Goal: Task Accomplishment & Management: Manage account settings

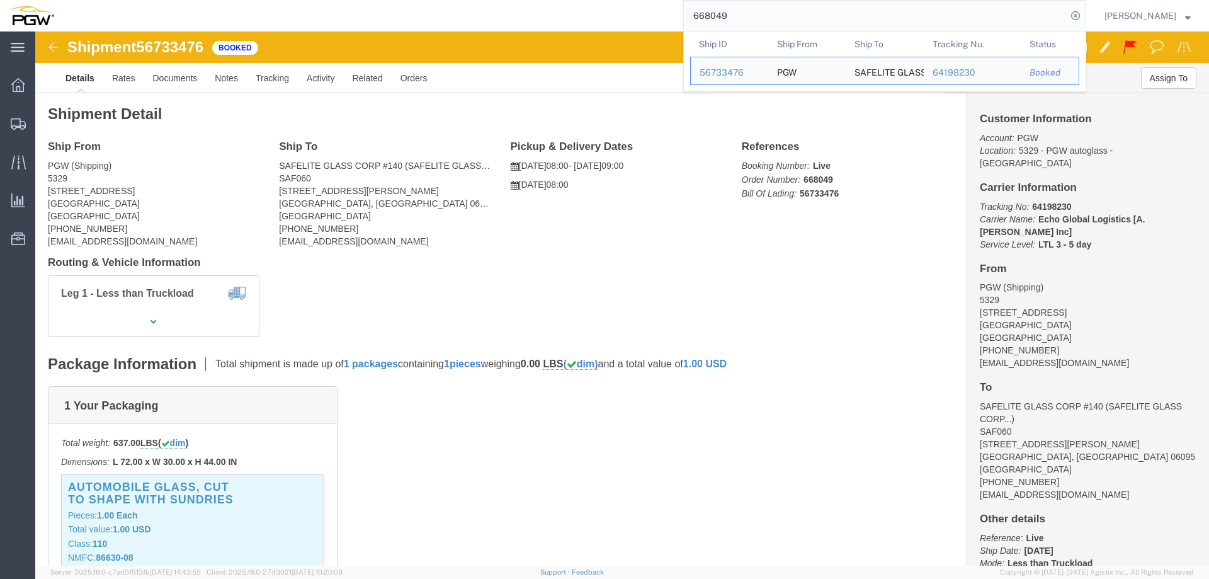
click at [971, 14] on input "668049" at bounding box center [875, 16] width 383 height 30
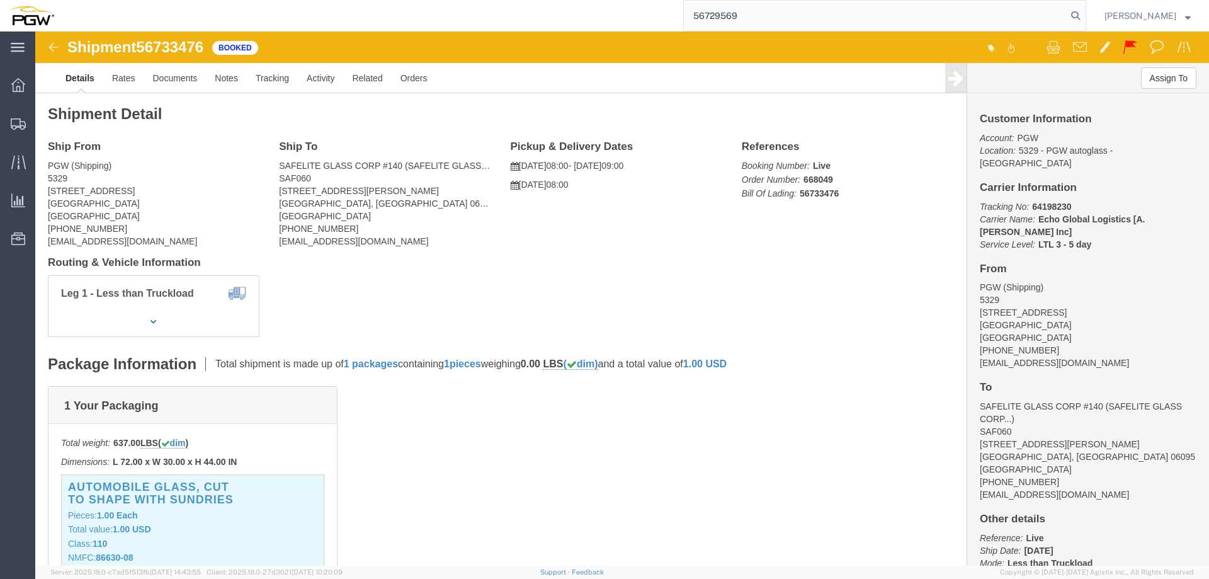
type input "56729569"
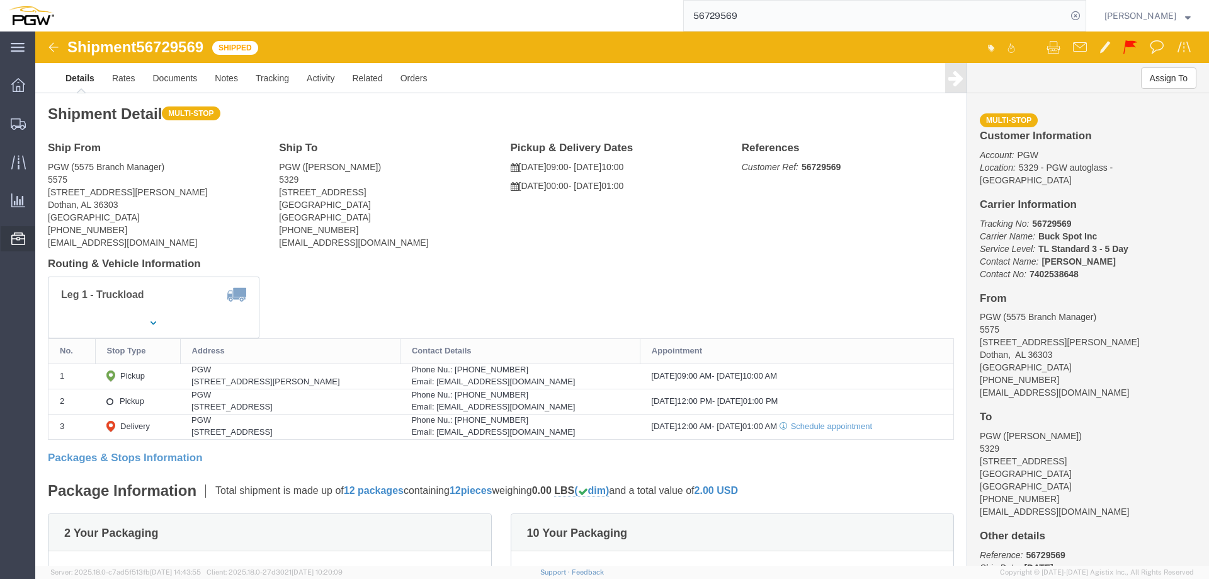
click at [0, 0] on span "Location Appointment" at bounding box center [0, 0] width 0 height 0
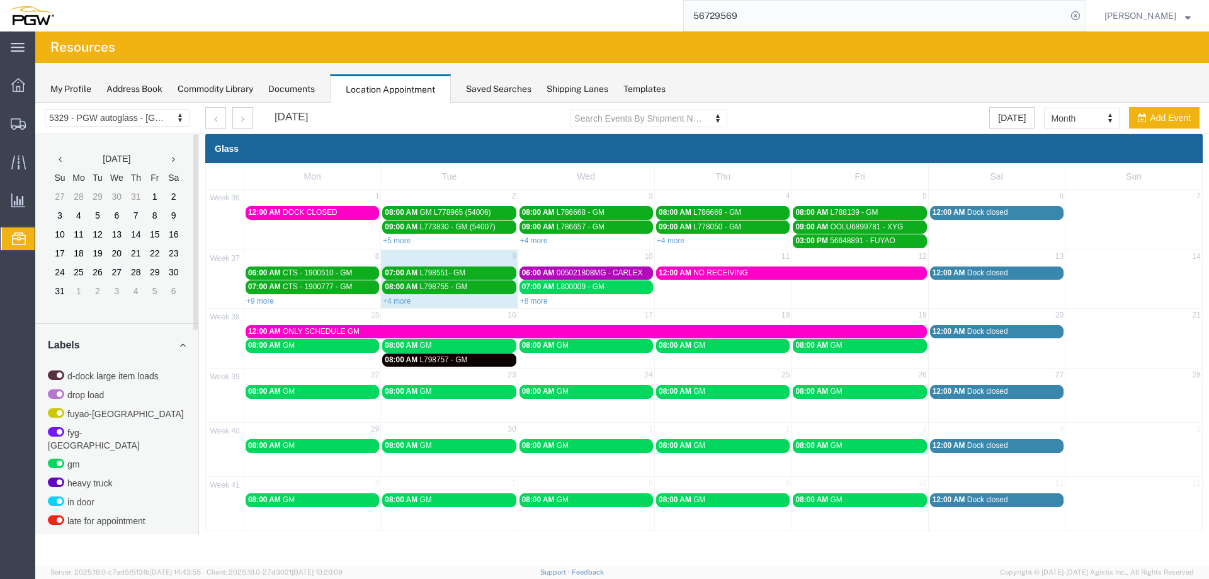
scroll to position [406, 0]
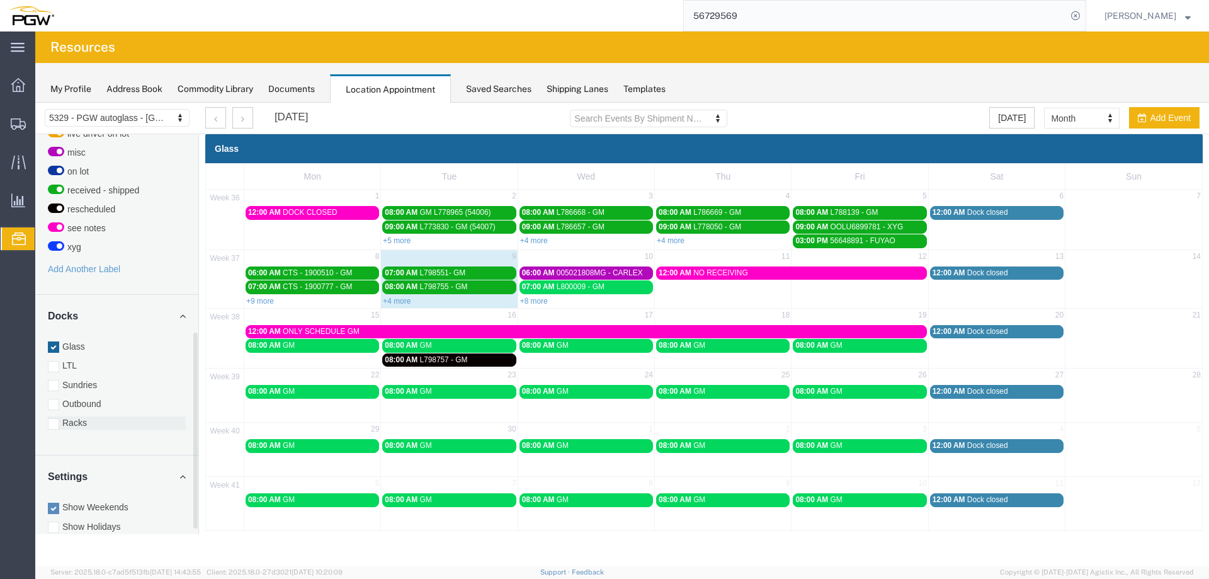
click at [87, 416] on label "Racks" at bounding box center [117, 422] width 138 height 13
click at [35, 103] on input "Racks" at bounding box center [35, 103] width 0 height 0
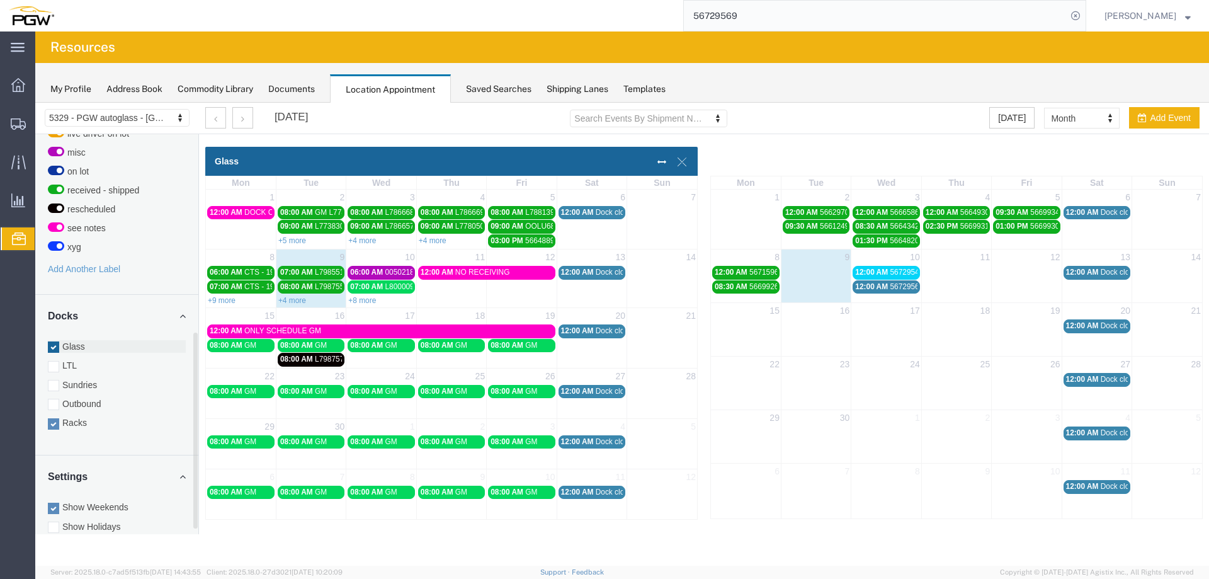
click at [85, 340] on label "Glass" at bounding box center [117, 346] width 138 height 13
click at [35, 103] on input "Glass" at bounding box center [35, 103] width 0 height 0
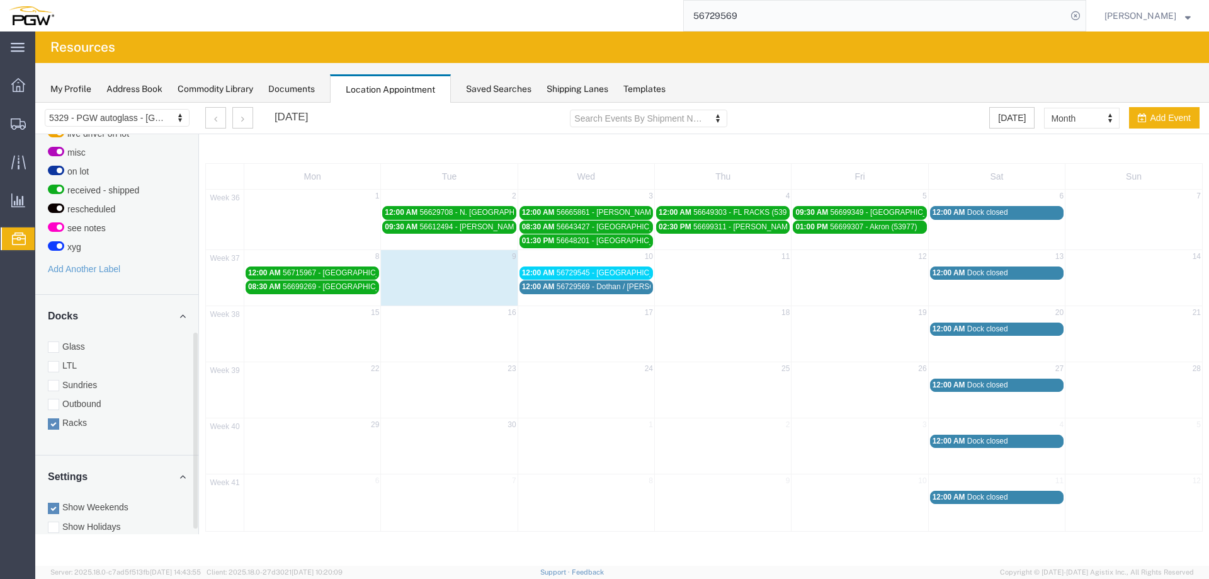
click at [537, 269] on span "12:00 AM" at bounding box center [538, 272] width 33 height 9
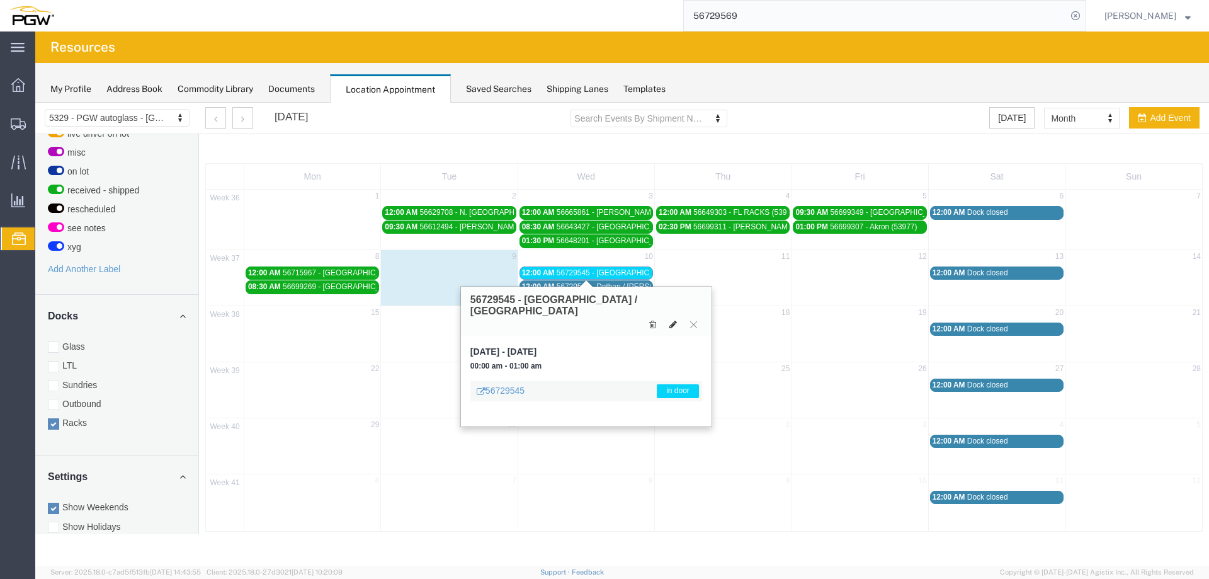
click at [672, 320] on icon at bounding box center [673, 324] width 8 height 9
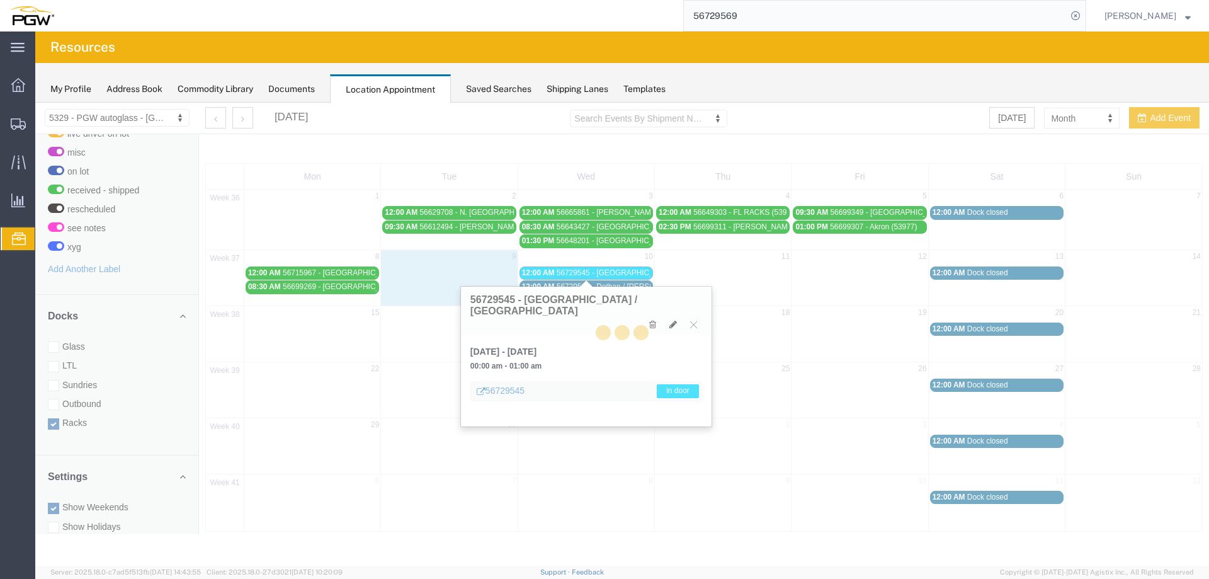
select select "3"
select select "220"
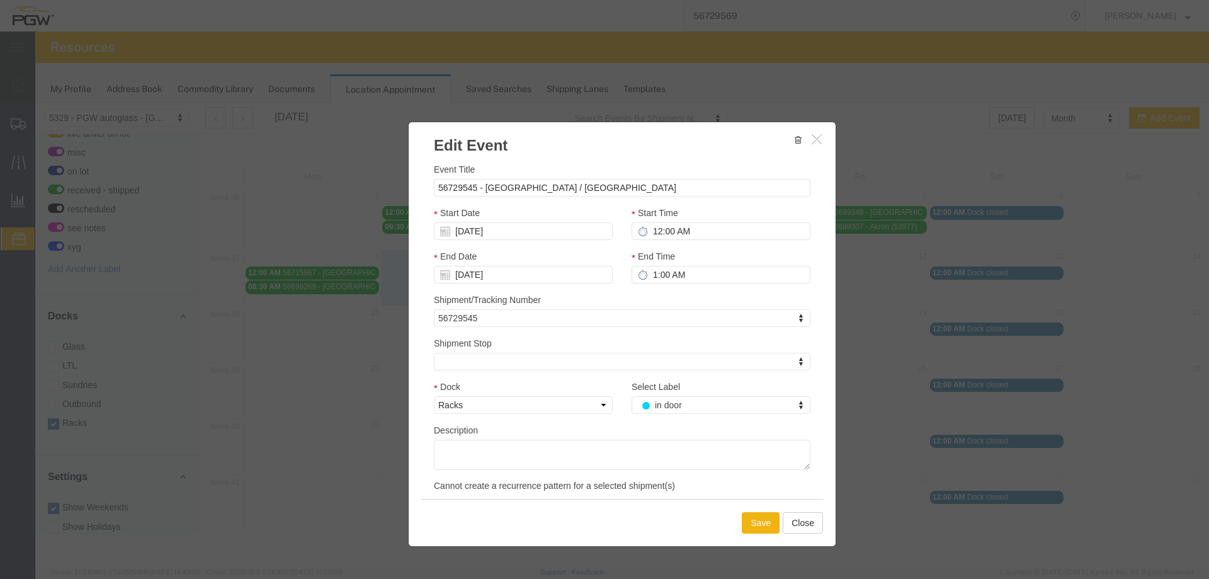
select select
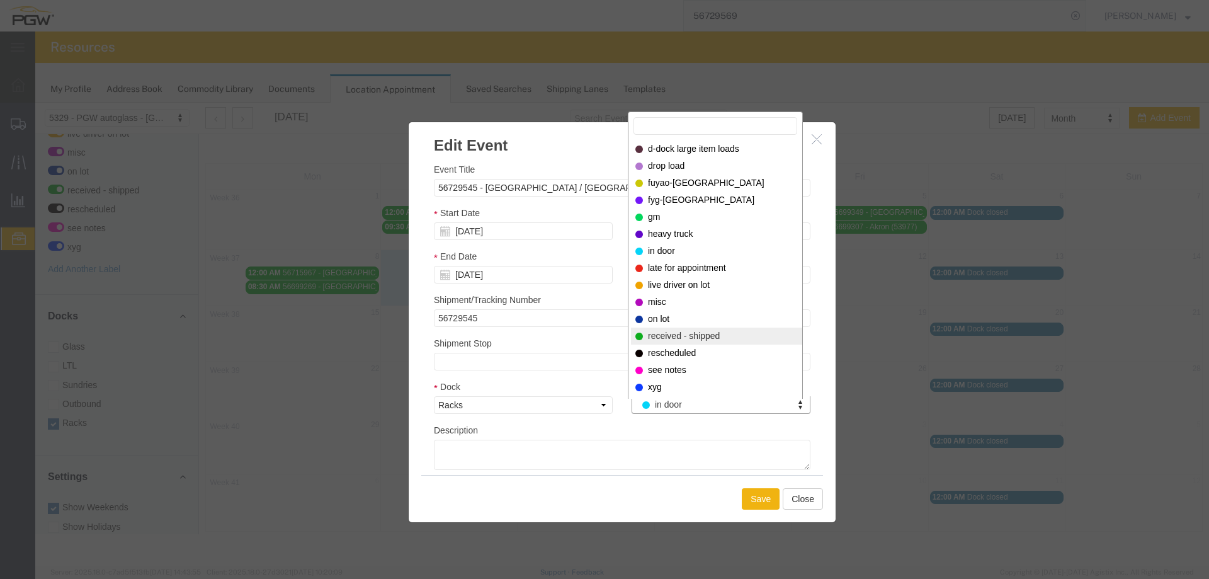
select select "200"
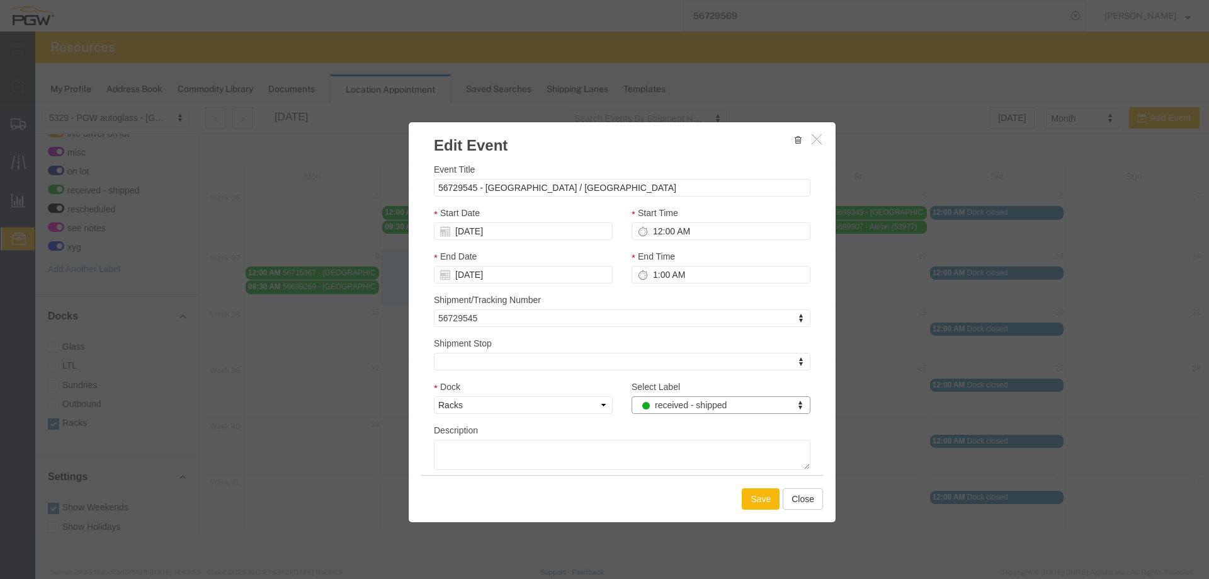
click at [752, 490] on button "Save" at bounding box center [761, 498] width 38 height 21
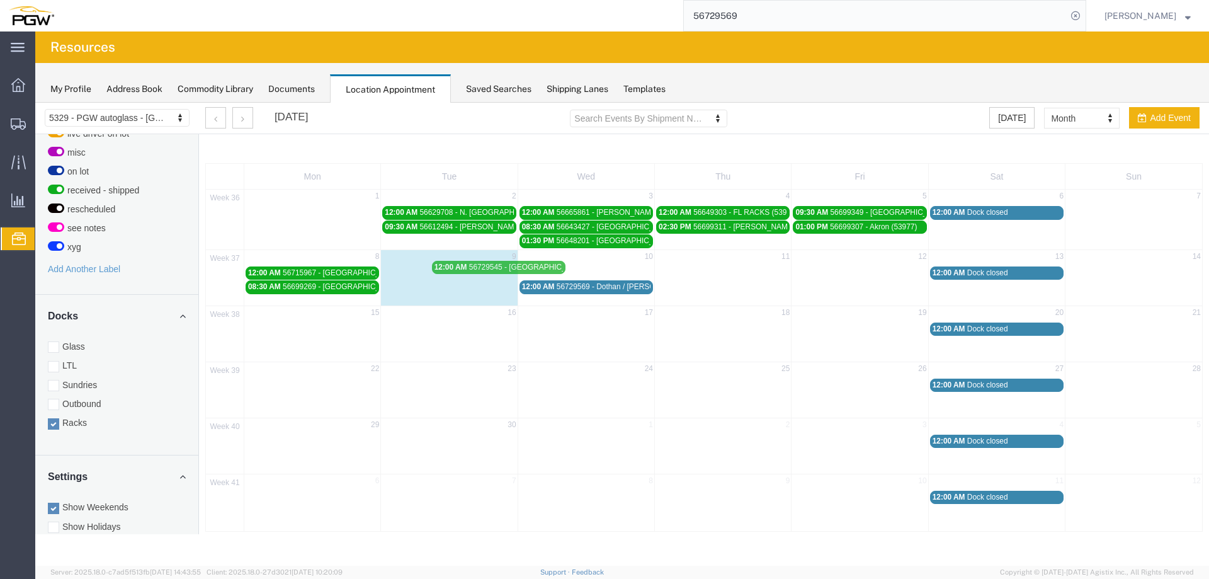
drag, startPoint x: 550, startPoint y: 274, endPoint x: 462, endPoint y: 268, distance: 87.7
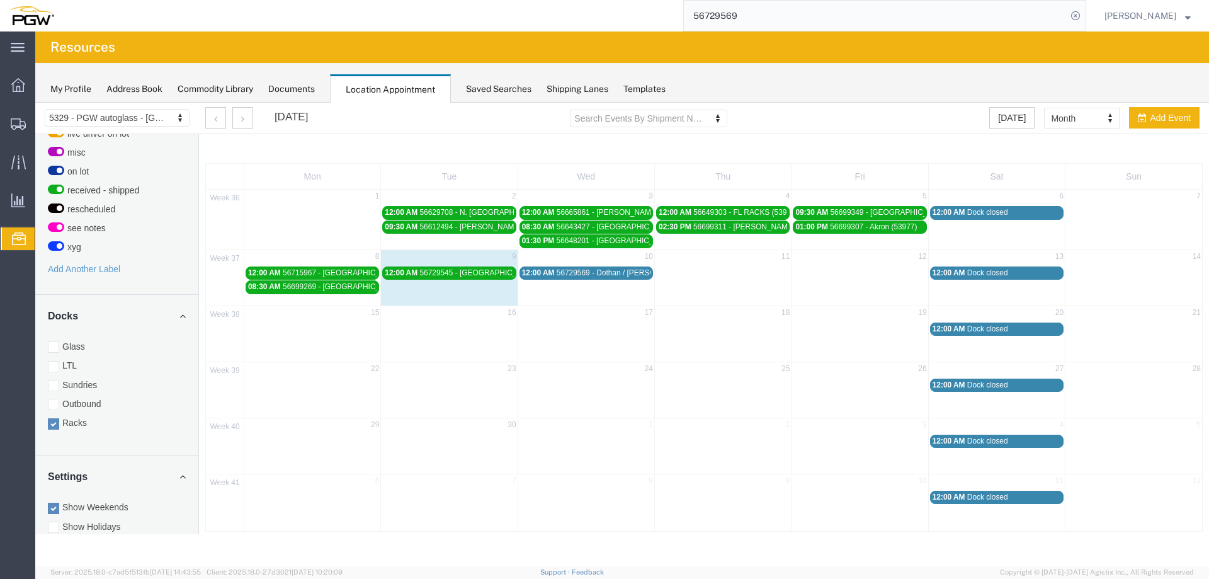
click at [555, 273] on div "12:00 AM 56729569 - Dothan / [PERSON_NAME]" at bounding box center [586, 272] width 128 height 9
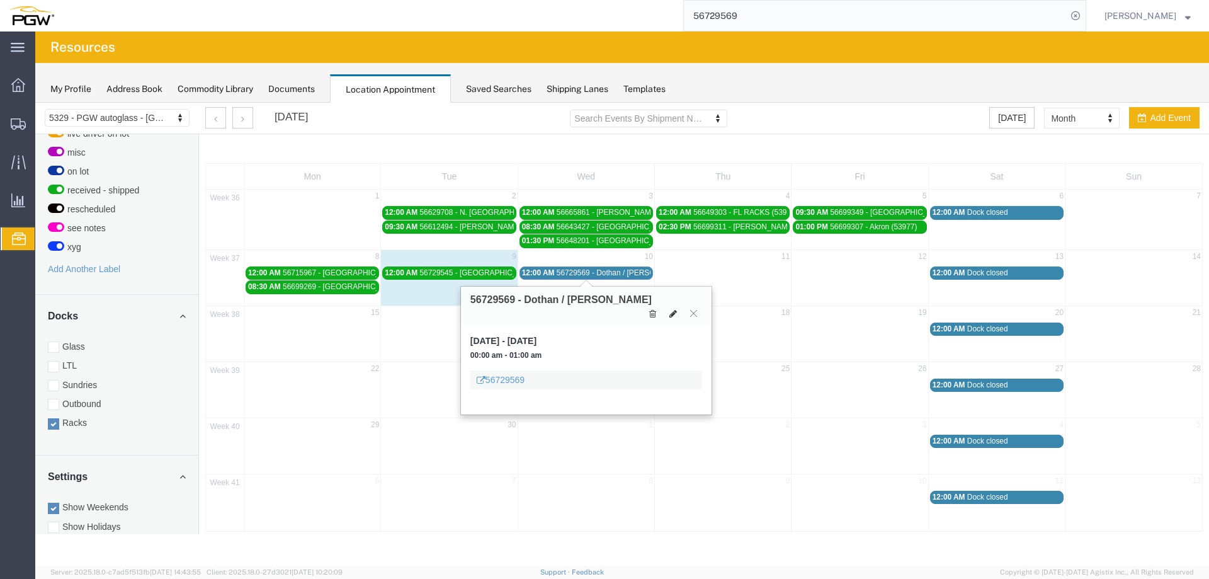
click at [675, 309] on icon at bounding box center [673, 313] width 8 height 9
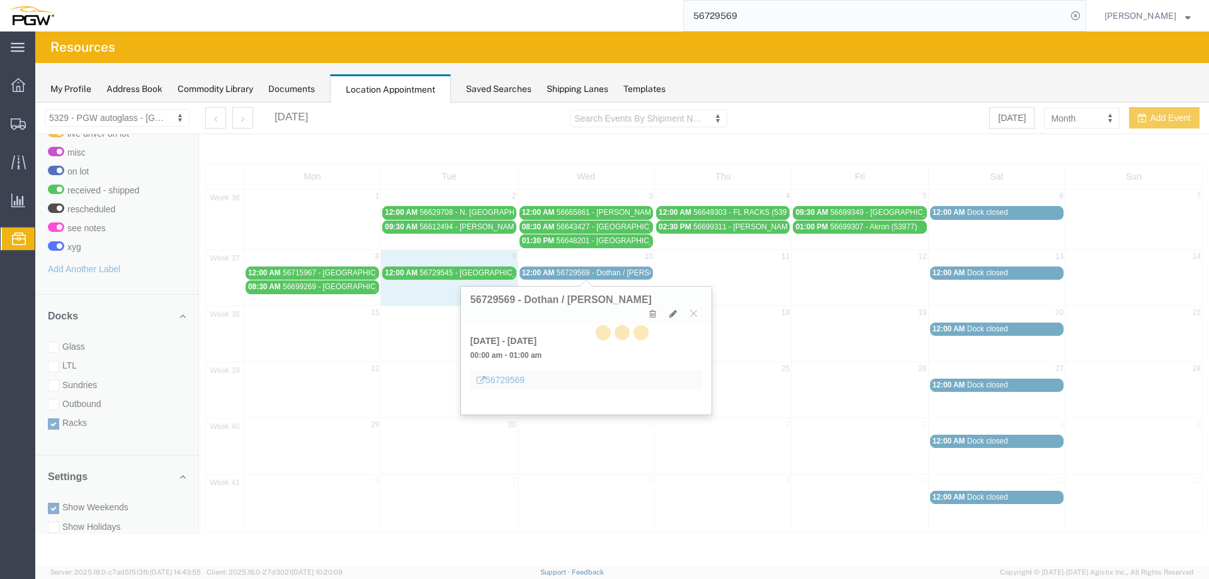
select select "100"
select select "3"
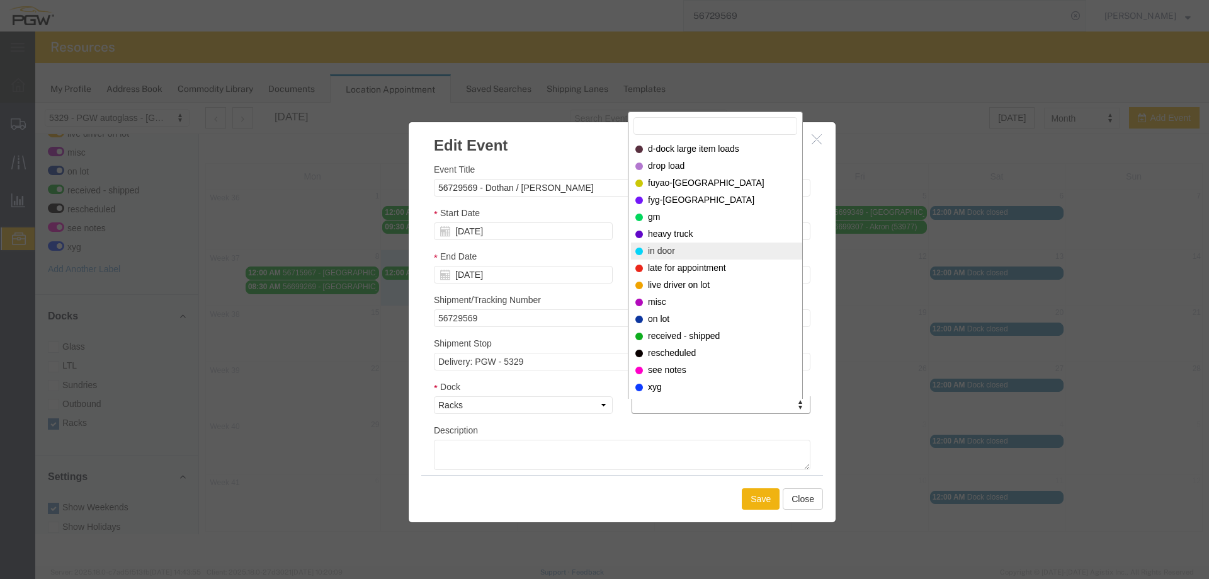
select select "220"
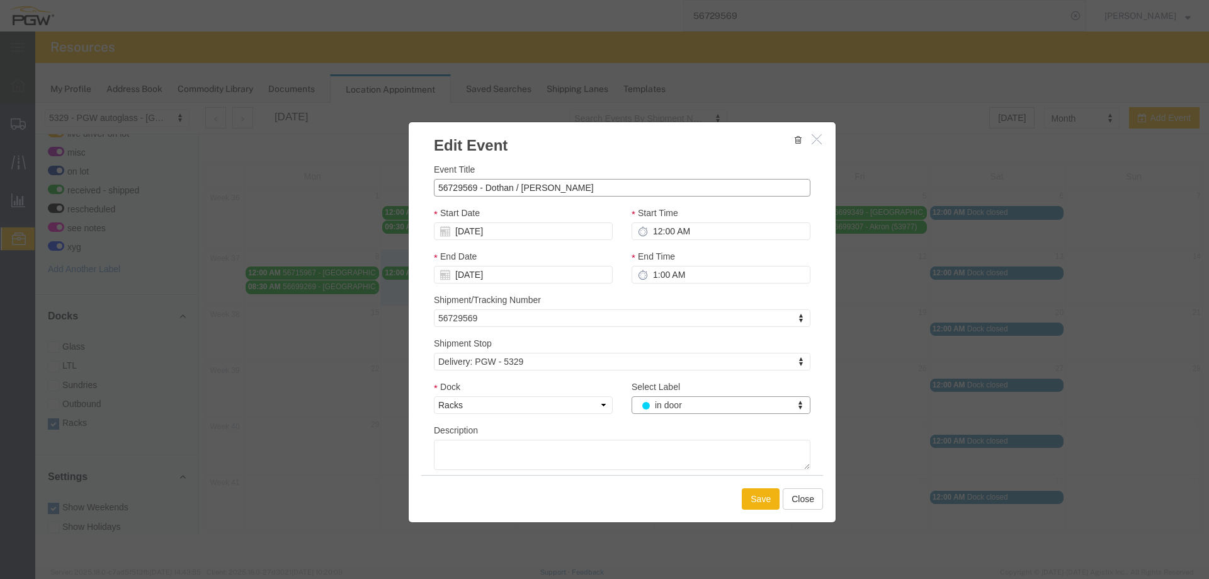
click at [617, 192] on input "56729569 - Dothan / [PERSON_NAME]" at bounding box center [622, 188] width 376 height 18
click at [747, 490] on button "Save" at bounding box center [761, 498] width 38 height 21
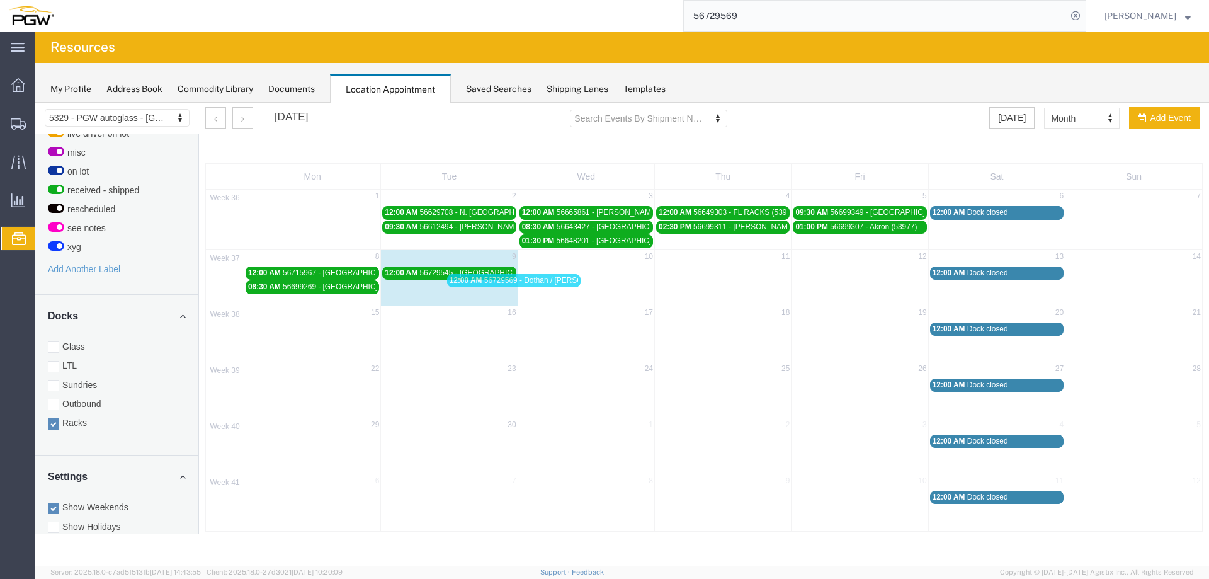
drag, startPoint x: 572, startPoint y: 277, endPoint x: 462, endPoint y: 287, distance: 110.0
click at [998, 116] on button "[DATE]" at bounding box center [1011, 117] width 45 height 21
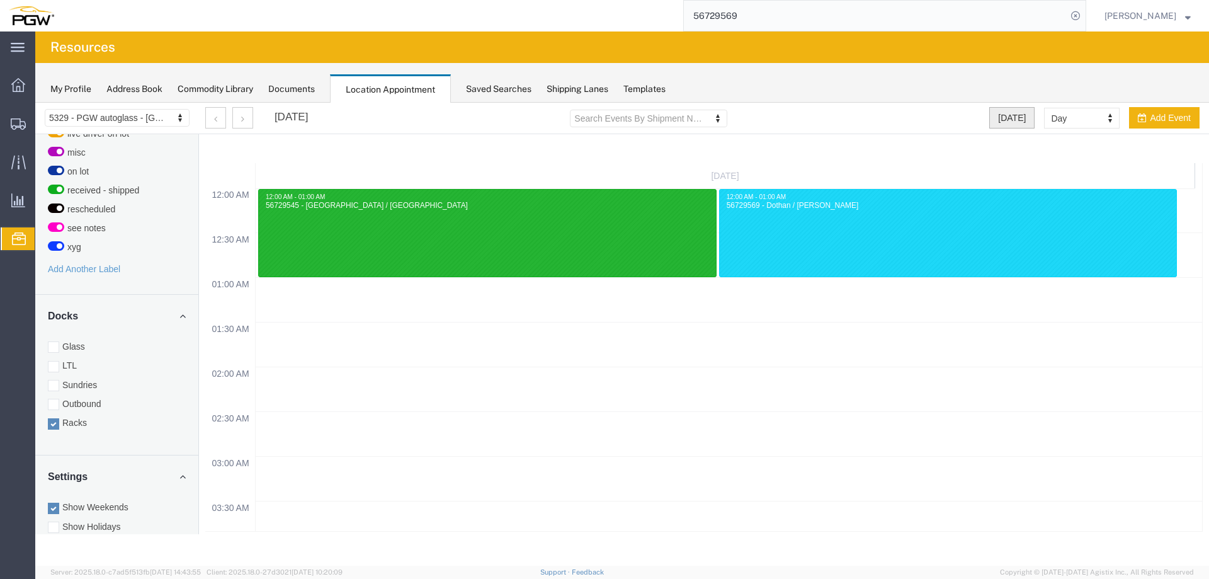
select select "agendaDay"
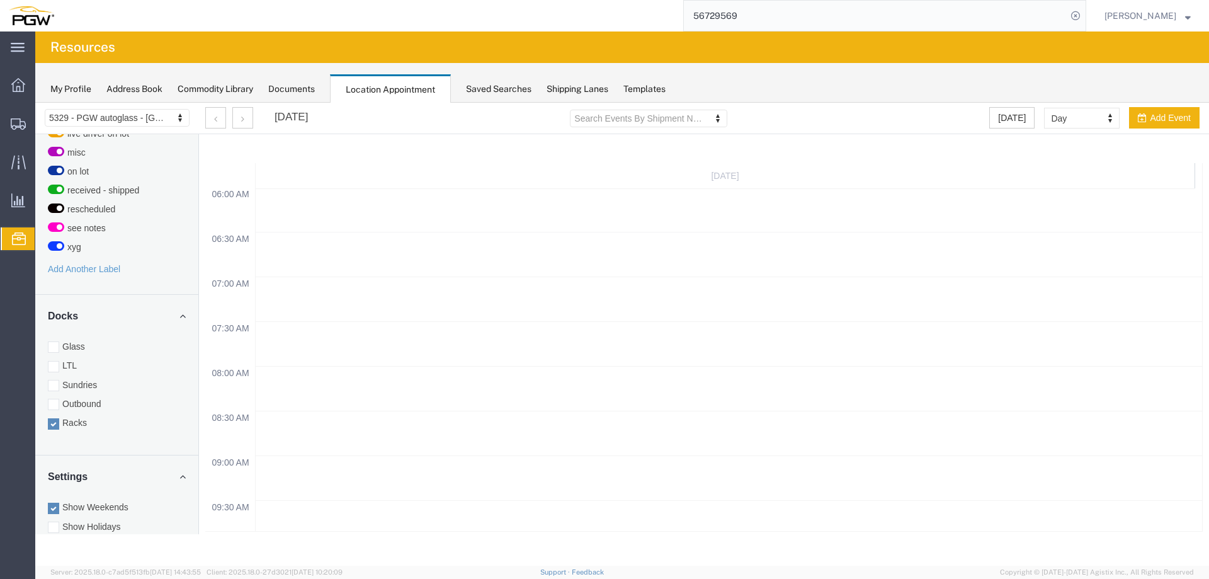
click at [830, 8] on input "56729569" at bounding box center [875, 16] width 383 height 30
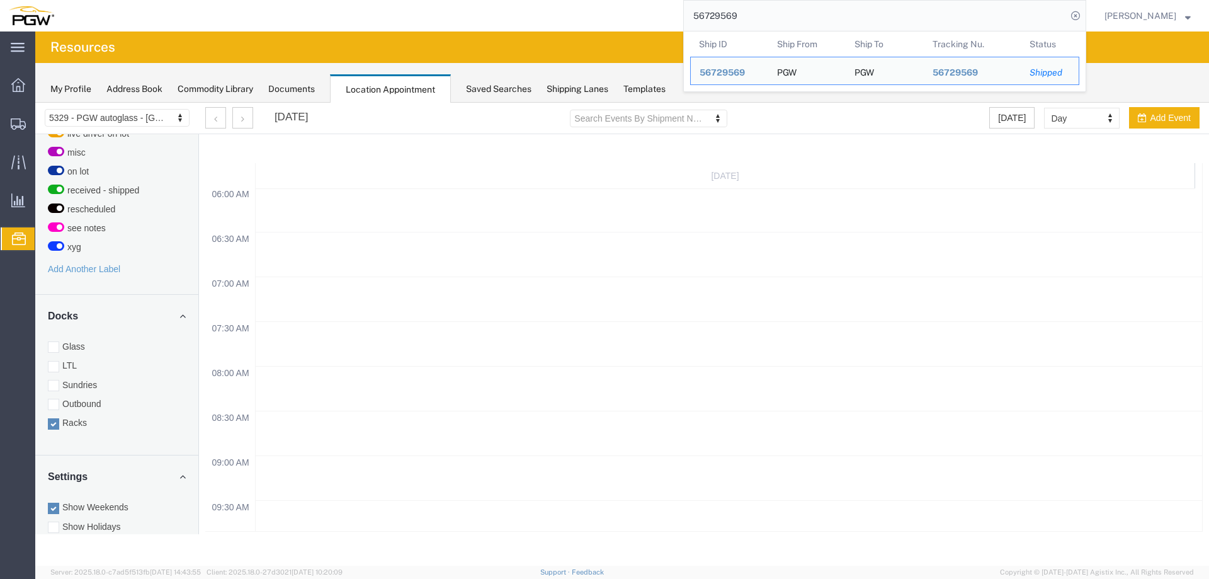
click at [797, 13] on input "56729569" at bounding box center [875, 16] width 383 height 30
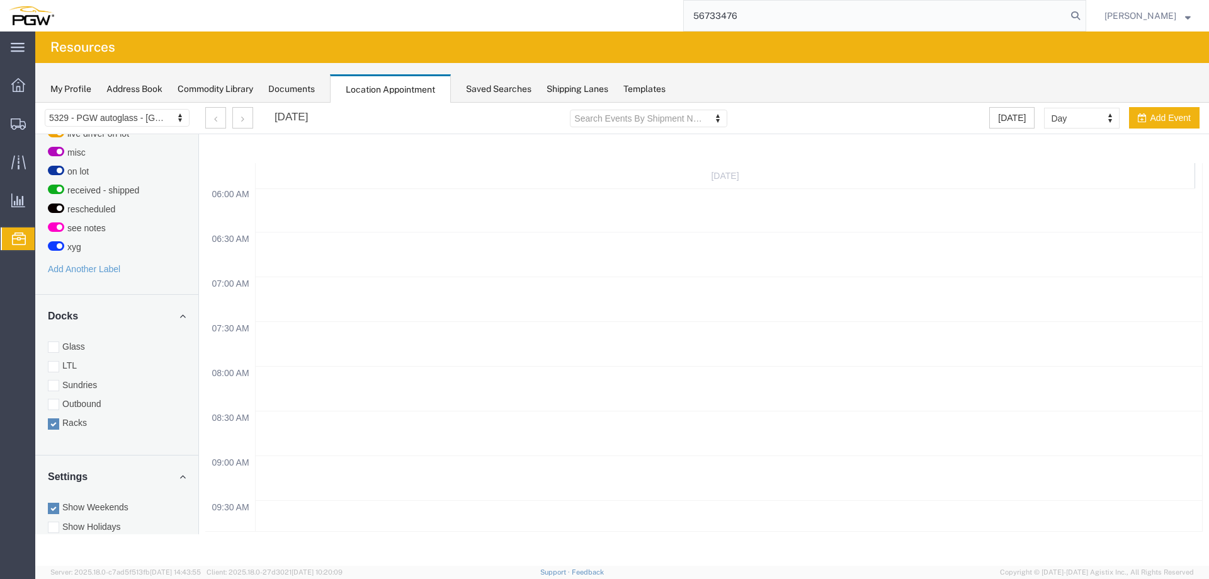
type input "56733476"
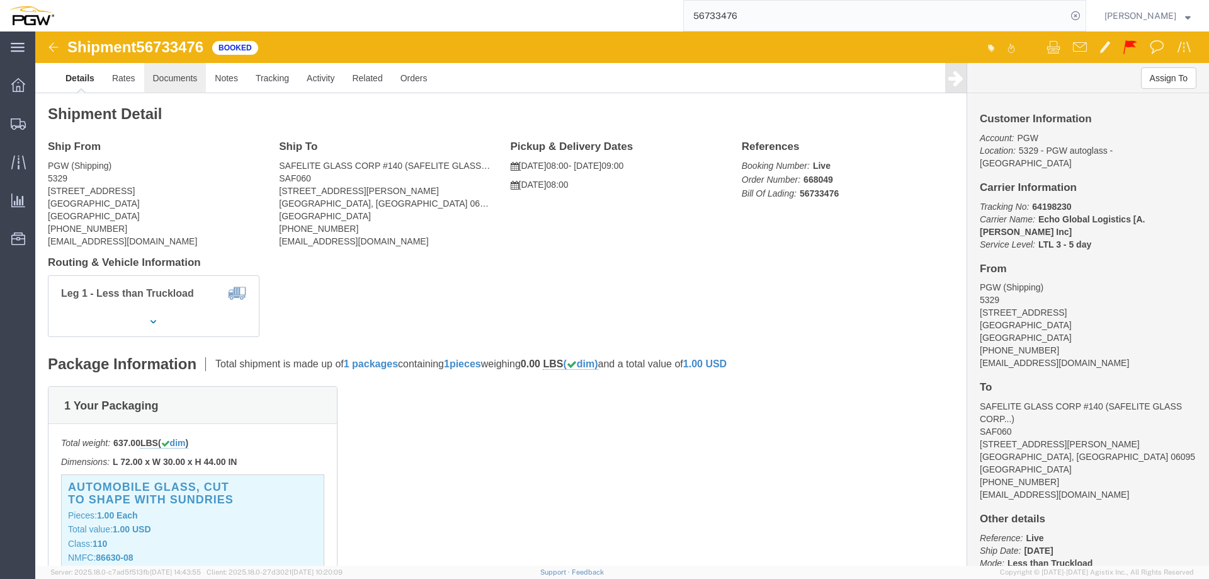
click link "Documents"
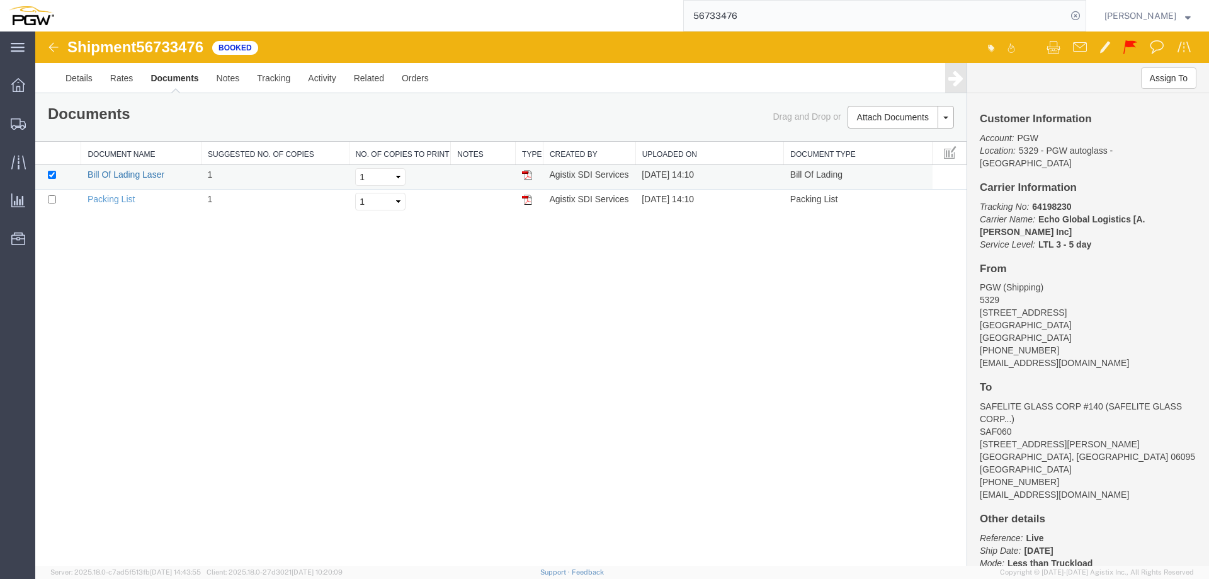
click at [120, 171] on link "Bill Of Lading Laser" at bounding box center [126, 174] width 77 height 10
click at [1084, 16] on icon at bounding box center [1075, 16] width 18 height 18
click at [0, 0] on span "Location Appointment" at bounding box center [0, 0] width 0 height 0
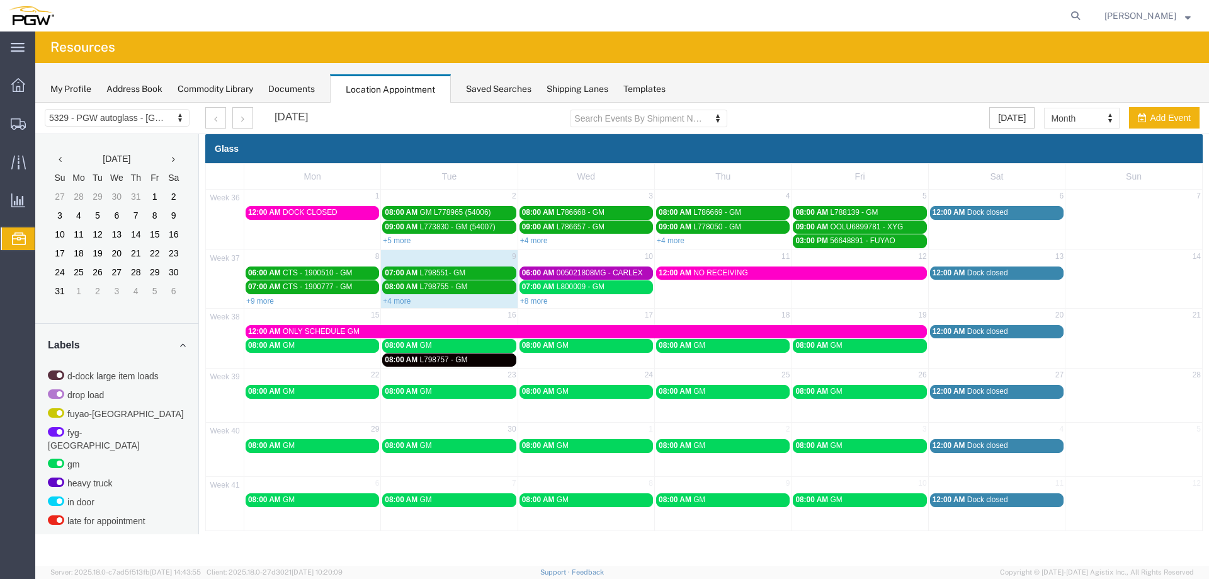
drag, startPoint x: 524, startPoint y: 301, endPoint x: 517, endPoint y: 304, distance: 7.6
click at [524, 301] on link "+8 more" at bounding box center [534, 301] width 28 height 9
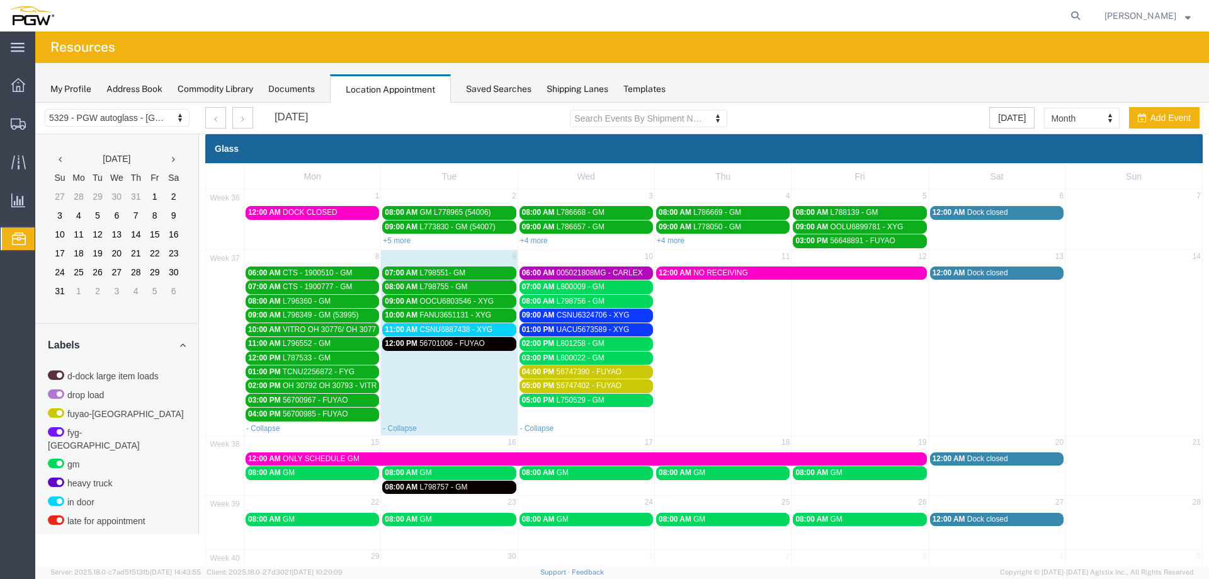
click at [458, 344] on span "56701006 - FUYAO" at bounding box center [451, 343] width 65 height 9
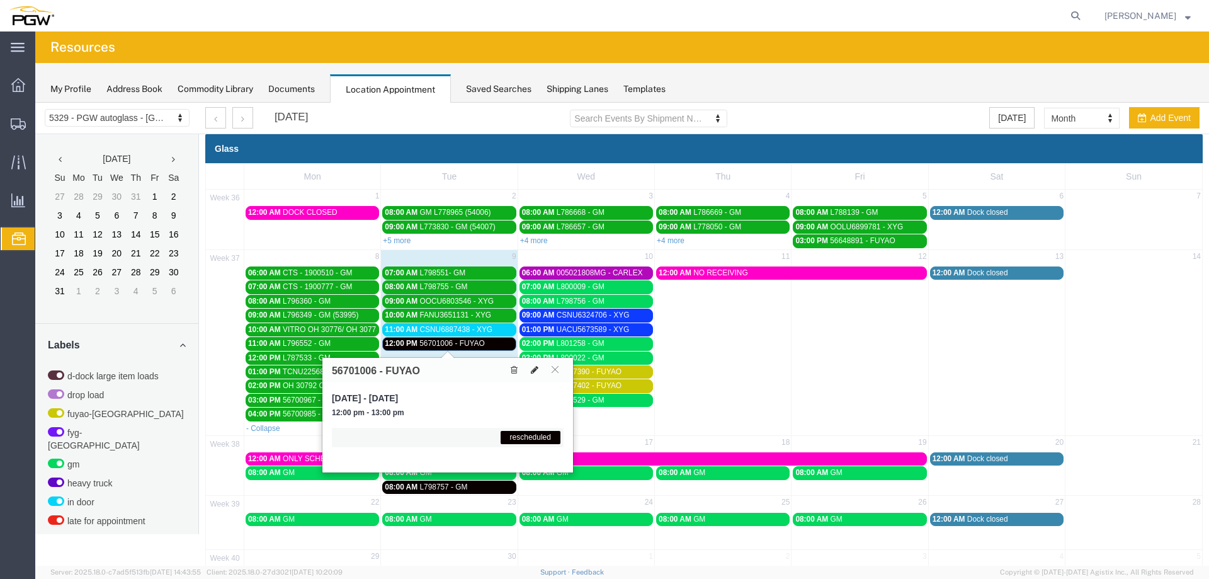
drag, startPoint x: 531, startPoint y: 367, endPoint x: 563, endPoint y: 362, distance: 32.5
click at [531, 368] on icon at bounding box center [535, 369] width 8 height 9
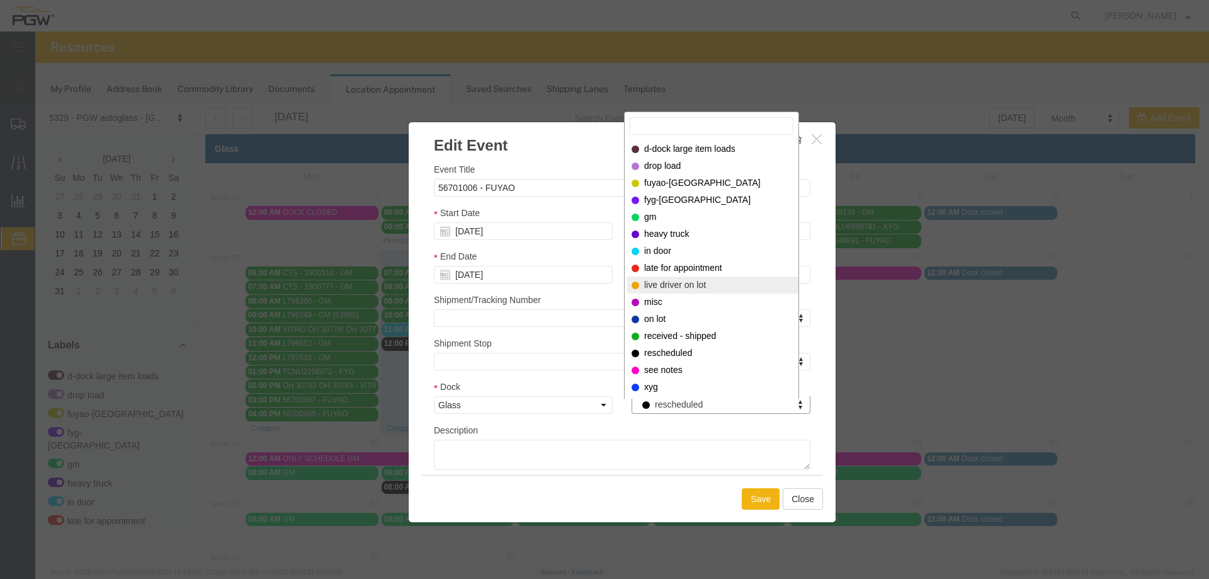
select select "260"
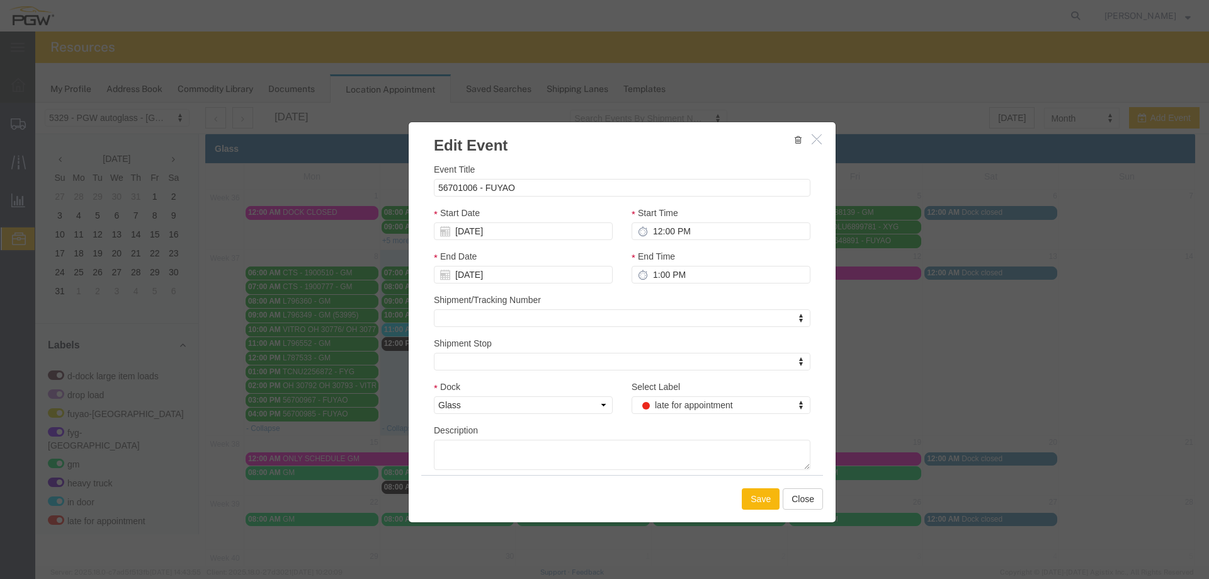
click at [752, 503] on button "Save" at bounding box center [761, 498] width 38 height 21
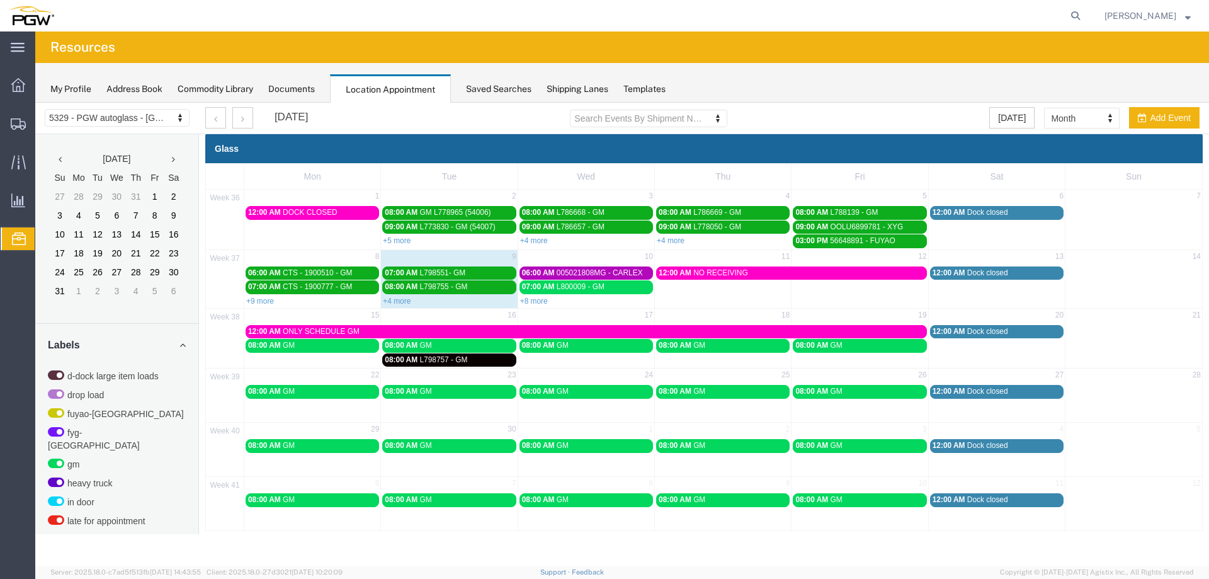
click at [390, 299] on link "+4 more" at bounding box center [397, 301] width 28 height 9
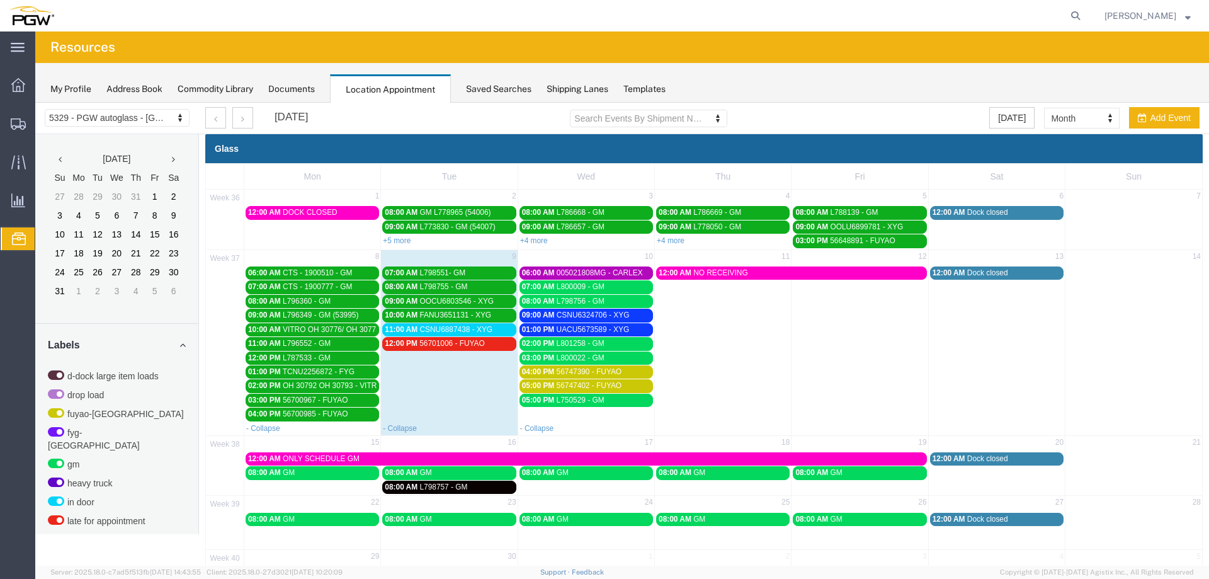
click at [402, 330] on span "11:00 AM" at bounding box center [401, 329] width 33 height 9
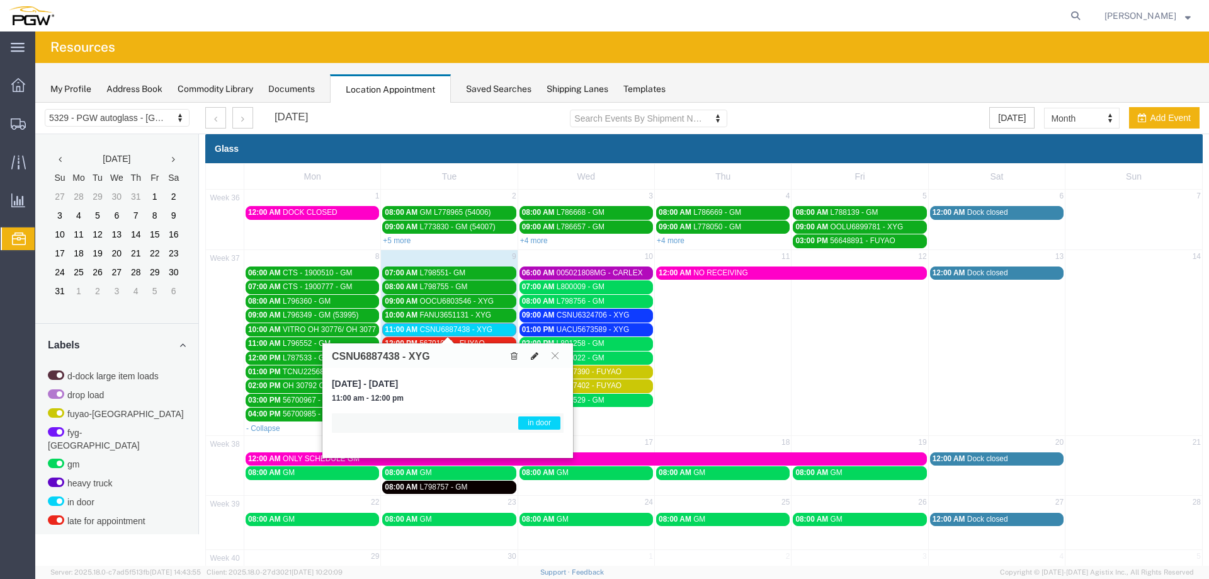
click at [533, 355] on icon at bounding box center [535, 355] width 8 height 9
select select "1"
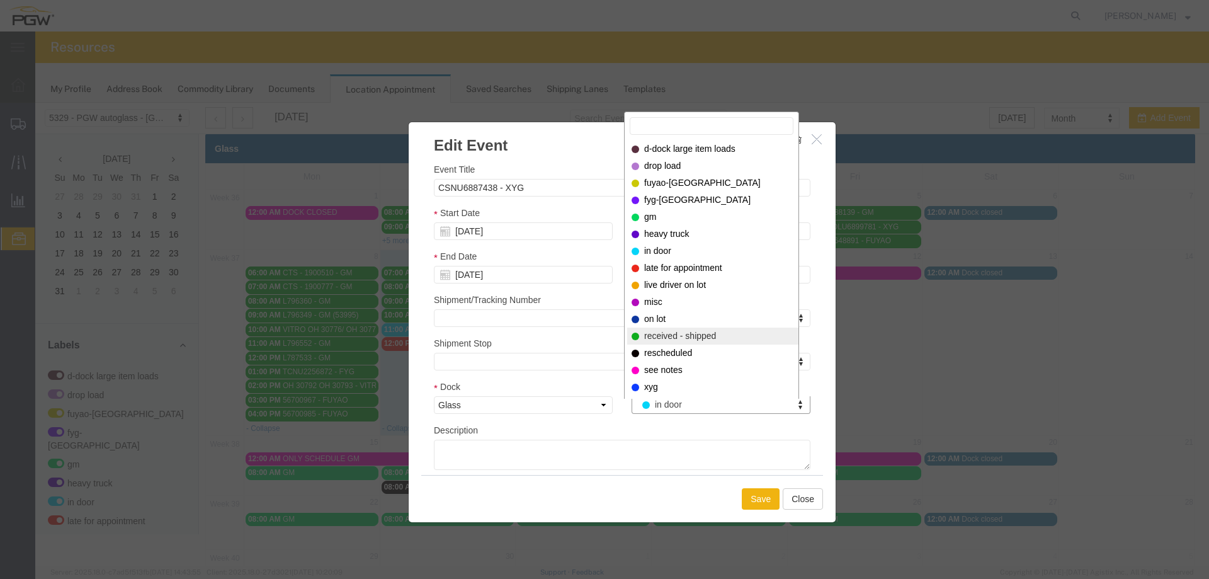
select select "200"
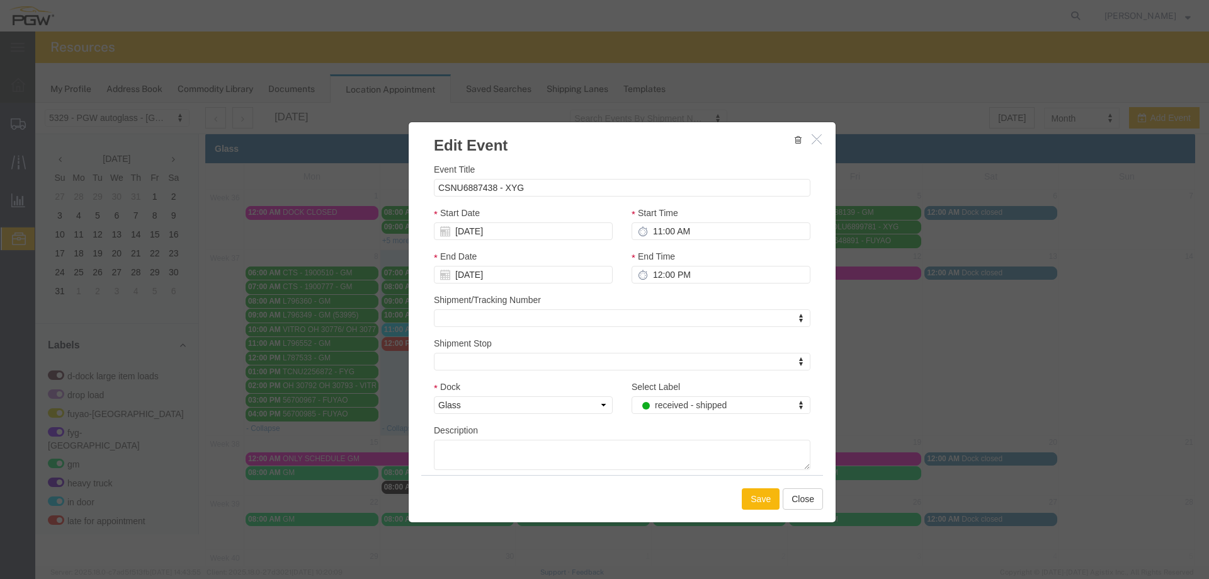
drag, startPoint x: 747, startPoint y: 489, endPoint x: 743, endPoint y: 482, distance: 7.0
click at [747, 489] on button "Save" at bounding box center [761, 498] width 38 height 21
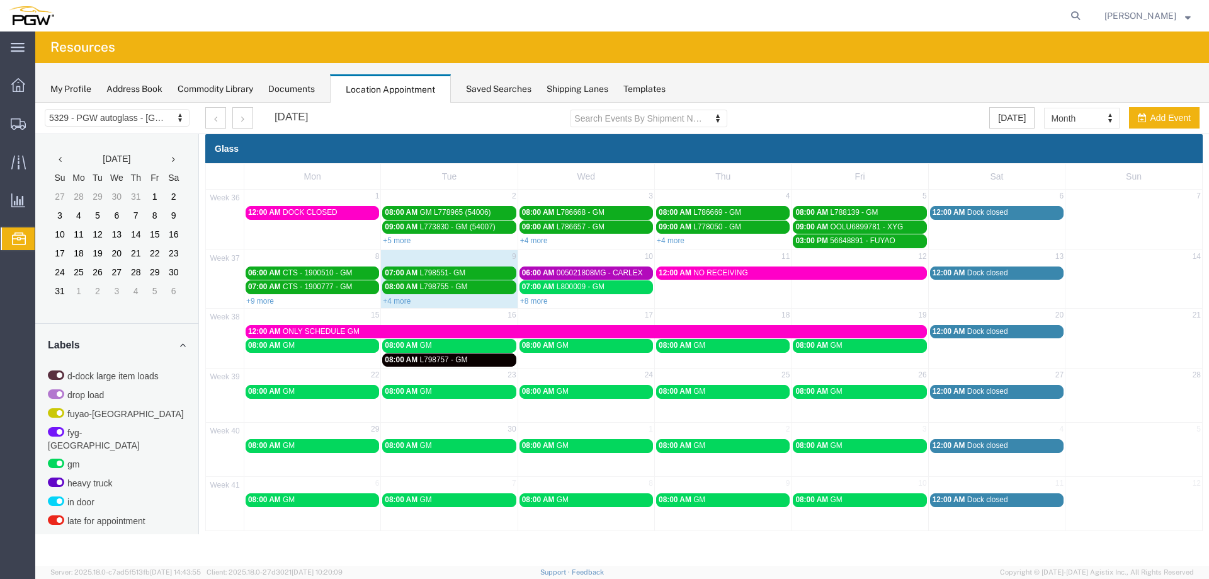
click at [539, 303] on link "+8 more" at bounding box center [534, 301] width 28 height 9
click at [542, 303] on link "+9 more" at bounding box center [534, 301] width 28 height 9
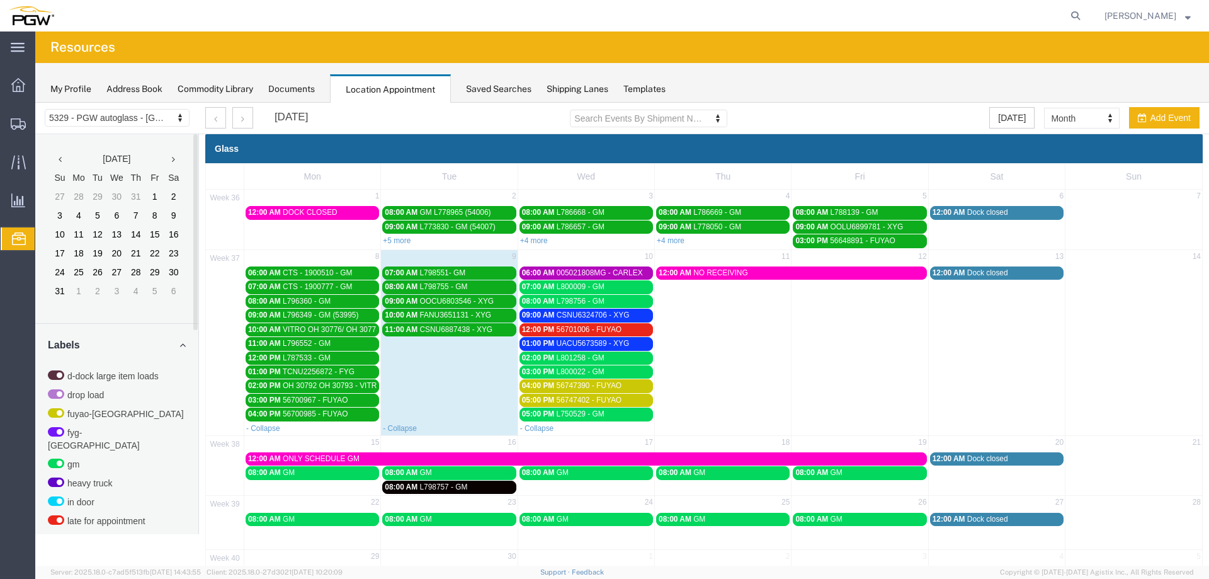
scroll to position [325, 0]
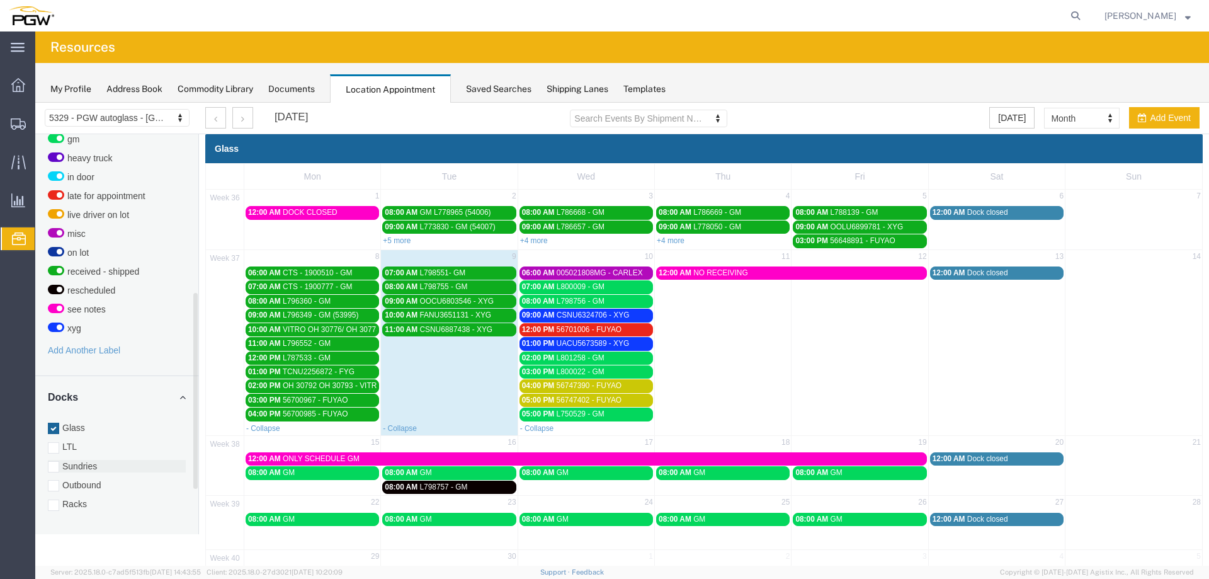
click at [64, 460] on label "Sundries" at bounding box center [117, 466] width 138 height 13
click at [35, 103] on input "Sundries" at bounding box center [35, 103] width 0 height 0
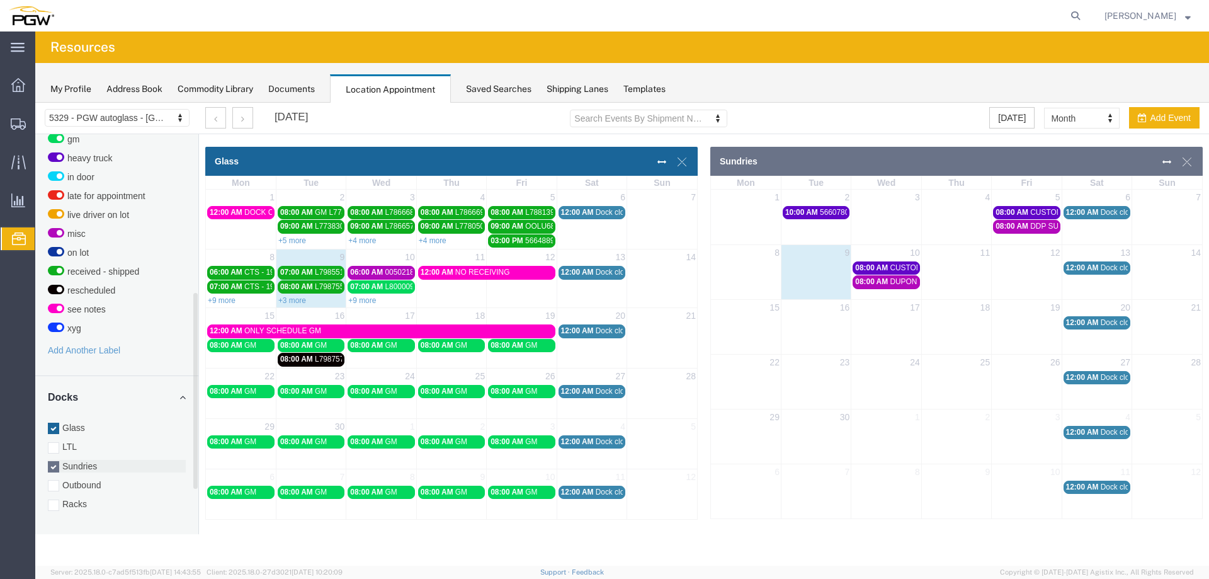
click at [64, 460] on label "Sundries" at bounding box center [117, 466] width 138 height 13
click at [35, 103] on input "Sundries" at bounding box center [35, 103] width 0 height 0
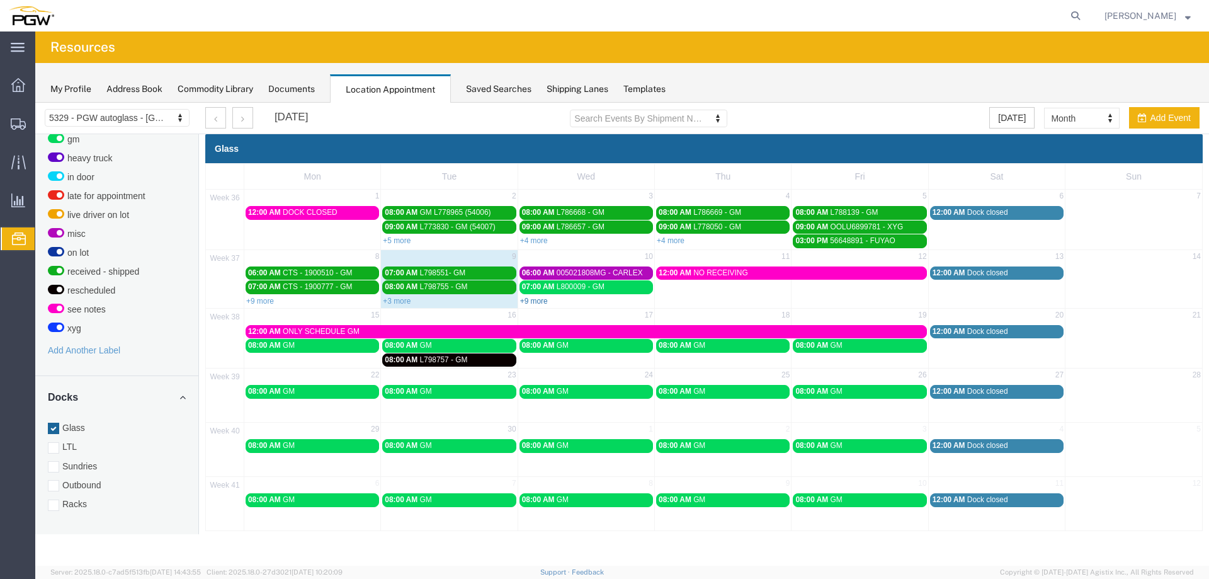
click at [537, 302] on link "+9 more" at bounding box center [534, 301] width 28 height 9
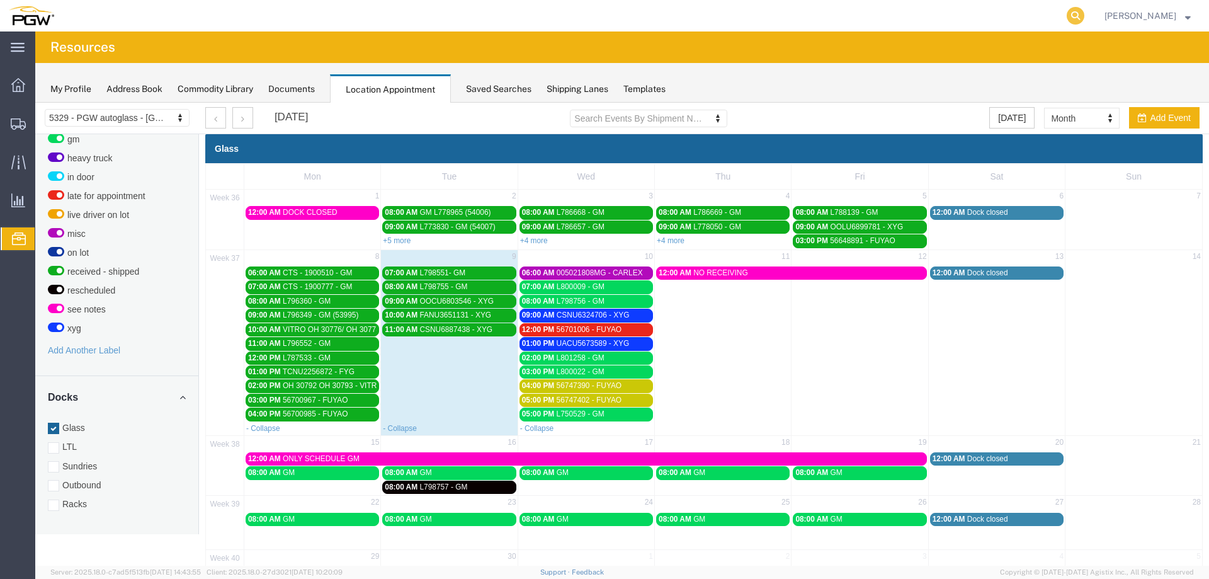
click at [1080, 21] on icon at bounding box center [1075, 16] width 18 height 18
click at [1039, 22] on input "search" at bounding box center [875, 16] width 383 height 30
